Goal: Task Accomplishment & Management: Use online tool/utility

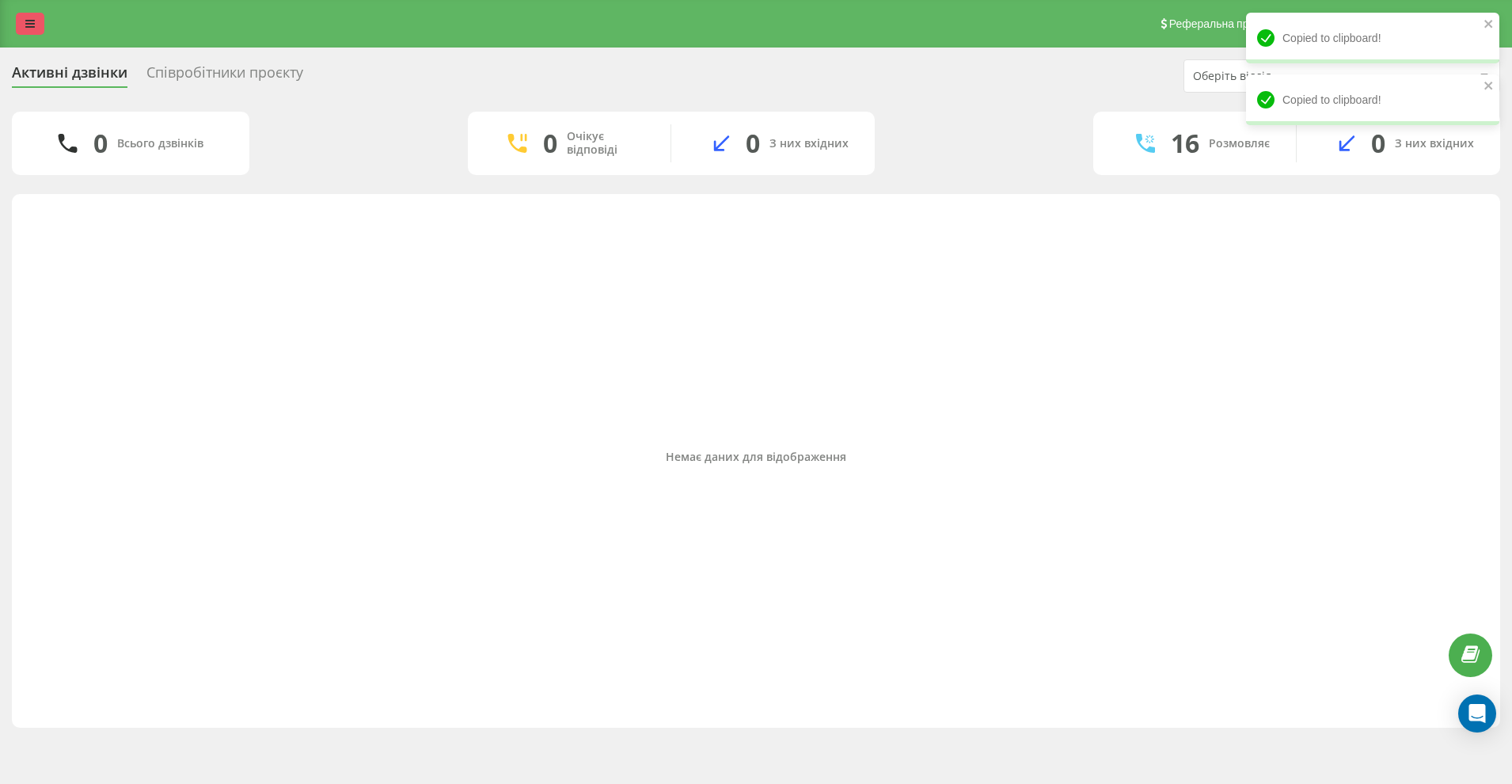
click at [29, 17] on link at bounding box center [30, 24] width 29 height 22
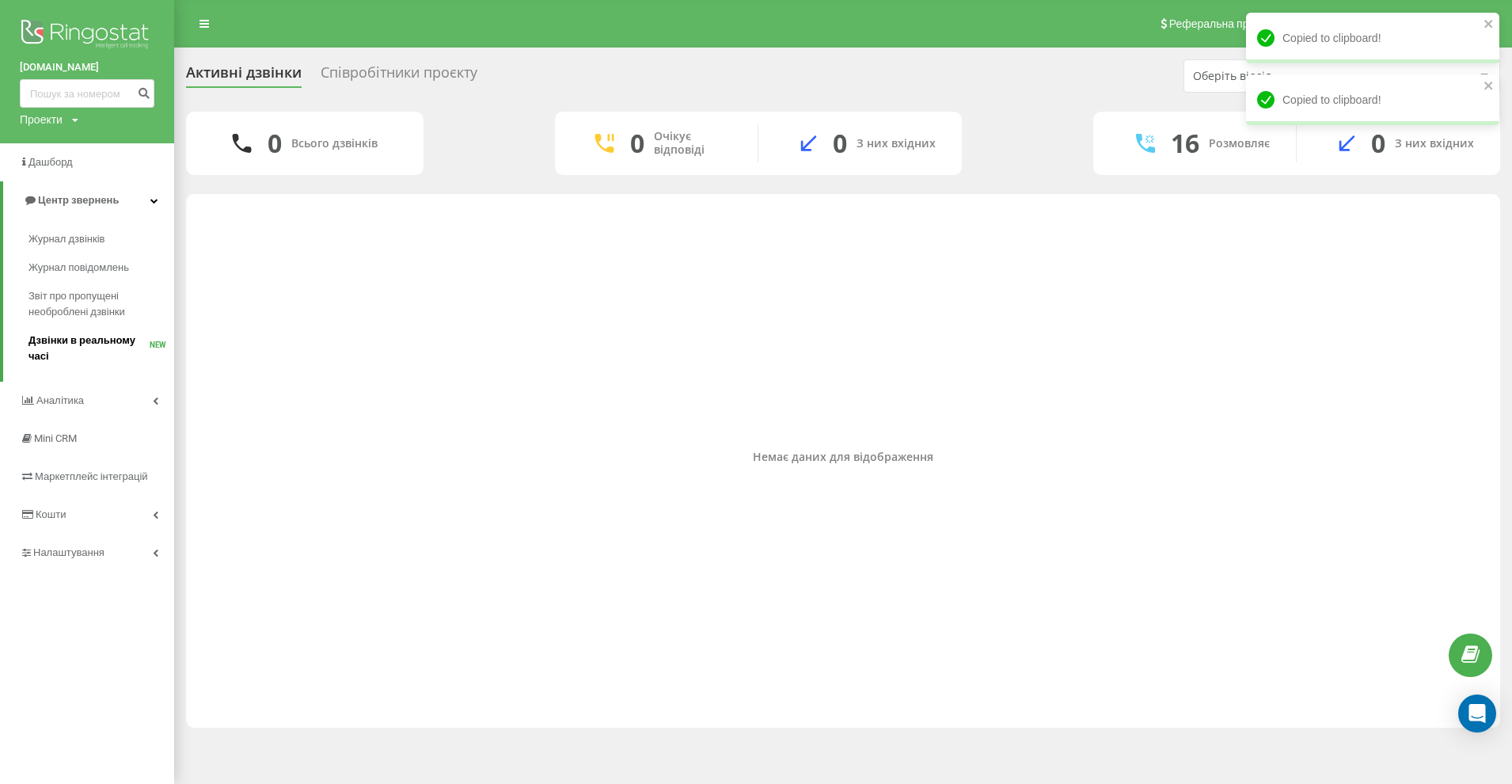
click at [79, 341] on span "Дзвінки в реальному часі" at bounding box center [89, 349] width 121 height 32
click at [63, 243] on span "Журнал дзвінків" at bounding box center [71, 238] width 84 height 16
